Goal: Information Seeking & Learning: Learn about a topic

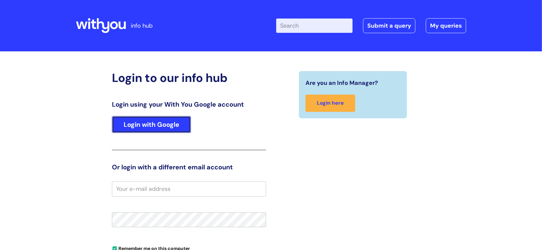
click at [158, 119] on link "Login with Google" at bounding box center [151, 124] width 79 height 17
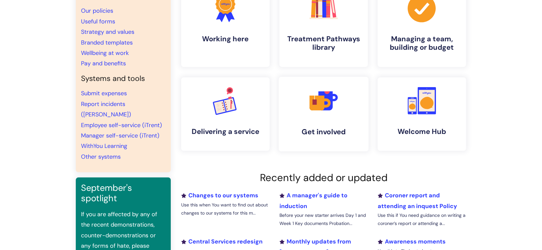
scroll to position [45, 0]
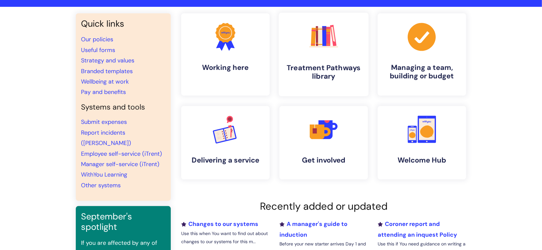
click at [321, 81] on h4 "Treatment Pathways library" at bounding box center [323, 72] width 79 height 18
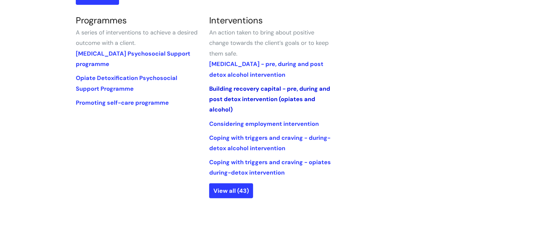
scroll to position [310, 0]
click at [238, 194] on link "View all (43)" at bounding box center [231, 190] width 44 height 15
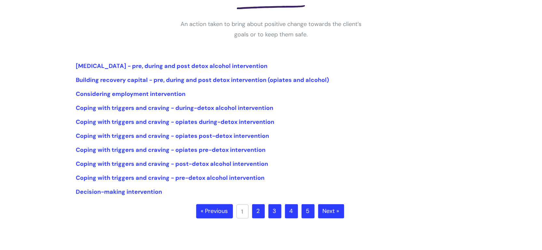
scroll to position [127, 0]
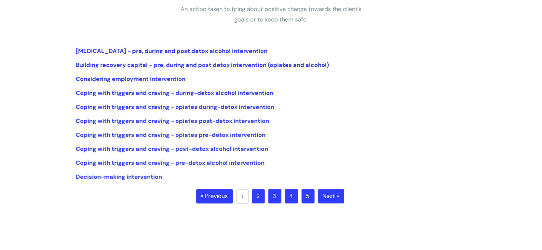
click at [262, 194] on link "2" at bounding box center [258, 196] width 13 height 14
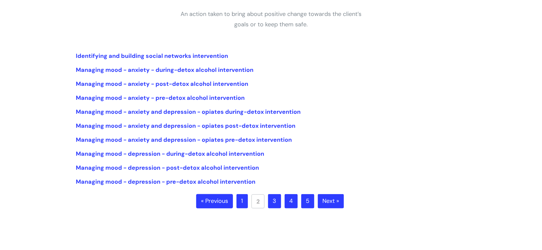
scroll to position [131, 0]
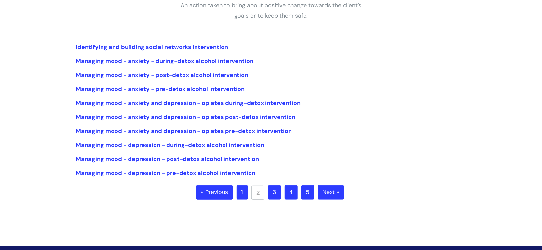
click at [279, 194] on link "3" at bounding box center [274, 192] width 13 height 14
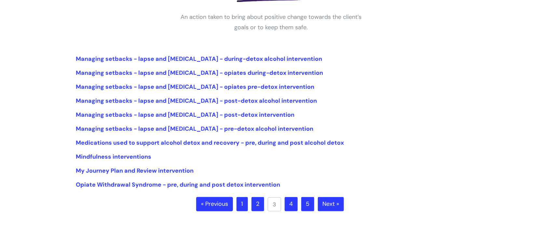
scroll to position [121, 0]
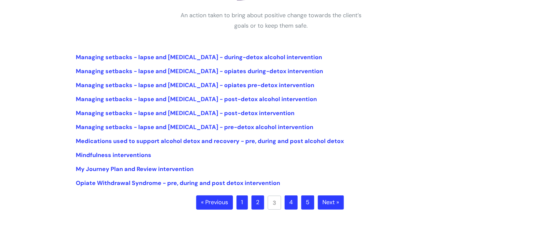
click at [287, 201] on link "4" at bounding box center [291, 202] width 13 height 14
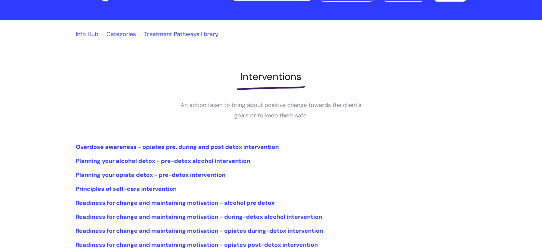
scroll to position [114, 0]
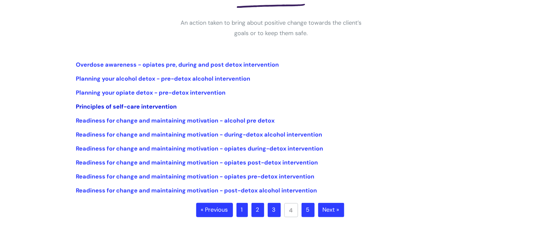
click at [144, 107] on link "Principles of self-care intervention" at bounding box center [126, 107] width 101 height 8
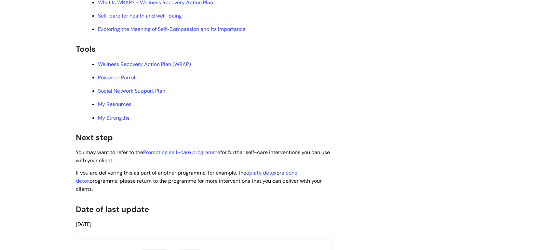
scroll to position [1580, 0]
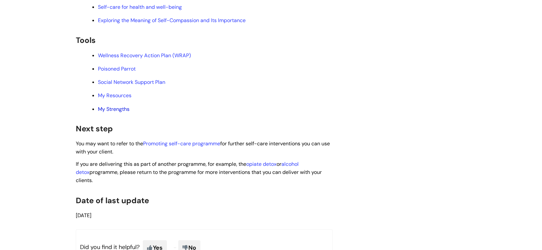
click at [123, 113] on link "My Strengths" at bounding box center [114, 109] width 32 height 7
click at [174, 59] on link "Wellness Recovery Action Plan (WRAP)" at bounding box center [144, 55] width 93 height 7
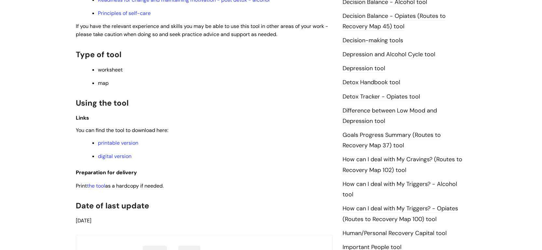
scroll to position [342, 0]
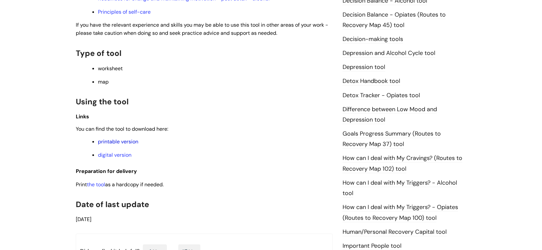
click at [129, 139] on link "printable version" at bounding box center [118, 141] width 40 height 7
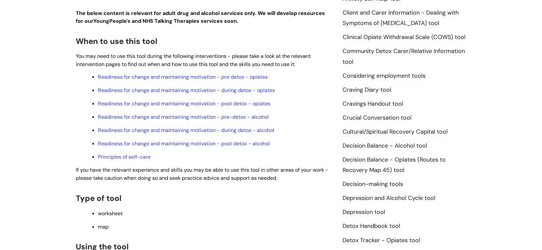
scroll to position [118, 0]
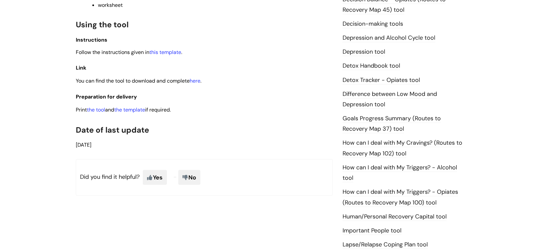
scroll to position [354, 0]
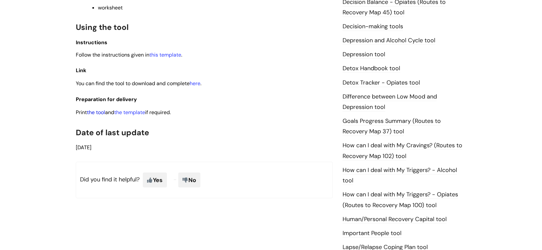
click at [98, 109] on link "the tool" at bounding box center [96, 112] width 18 height 7
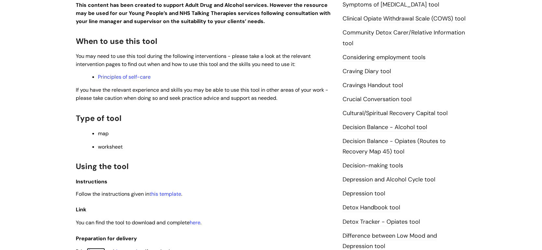
scroll to position [216, 0]
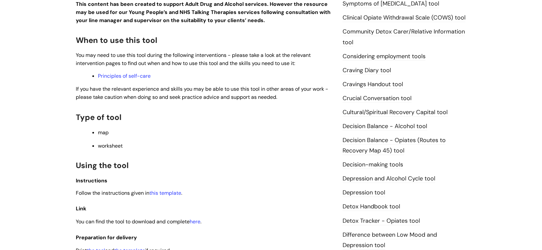
click at [374, 167] on link "Decision-making tools" at bounding box center [372, 165] width 60 height 8
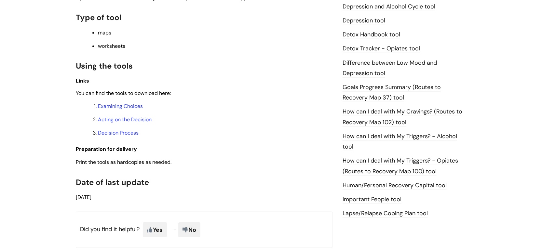
scroll to position [432, 0]
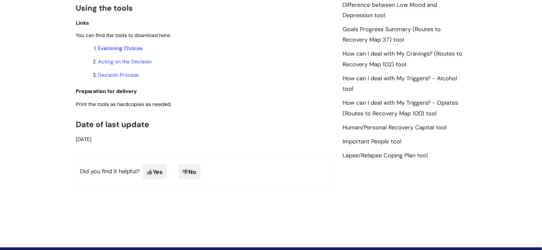
click at [112, 50] on link "Examining Choices" at bounding box center [120, 48] width 45 height 7
click at [114, 67] on ol "Examining Choices Acting on the Decision Decision Process" at bounding box center [207, 61] width 250 height 35
click at [119, 62] on link "Acting on the Decision" at bounding box center [125, 61] width 54 height 7
click at [113, 77] on link "Decision Process" at bounding box center [118, 75] width 41 height 7
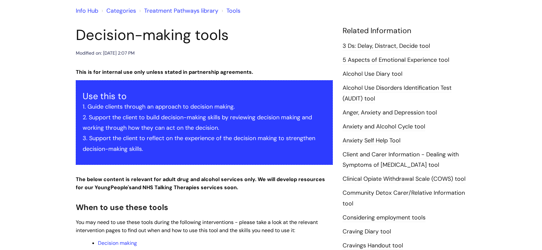
scroll to position [55, 0]
click at [422, 62] on link "5 Aspects of Emotional Experience tool" at bounding box center [395, 60] width 107 height 8
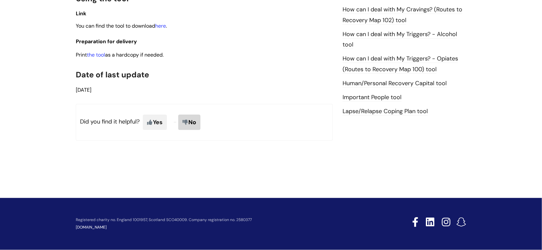
scroll to position [478, 0]
click at [97, 56] on link "the tool" at bounding box center [96, 54] width 18 height 7
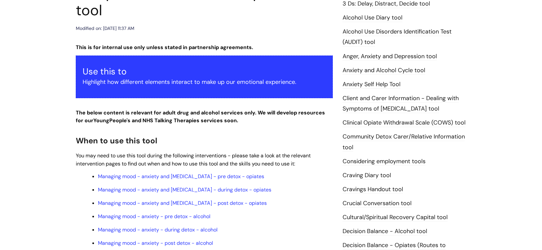
scroll to position [13, 0]
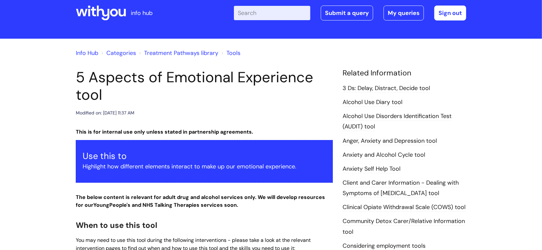
click at [358, 87] on link "3 Ds: Delay, Distract, Decide tool" at bounding box center [385, 88] width 87 height 8
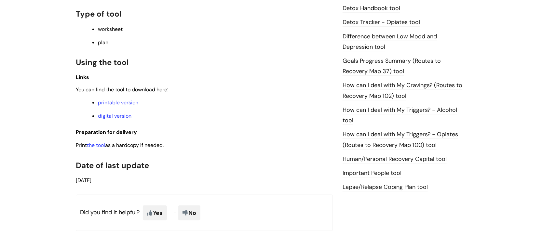
scroll to position [461, 0]
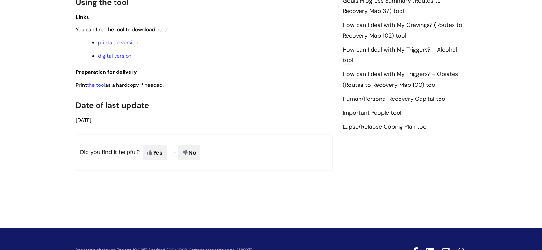
click at [107, 84] on span "Print the tool as a hardcopy if needed." at bounding box center [120, 85] width 88 height 7
click at [105, 86] on link "the tool" at bounding box center [96, 85] width 18 height 7
